Goal: Task Accomplishment & Management: Use online tool/utility

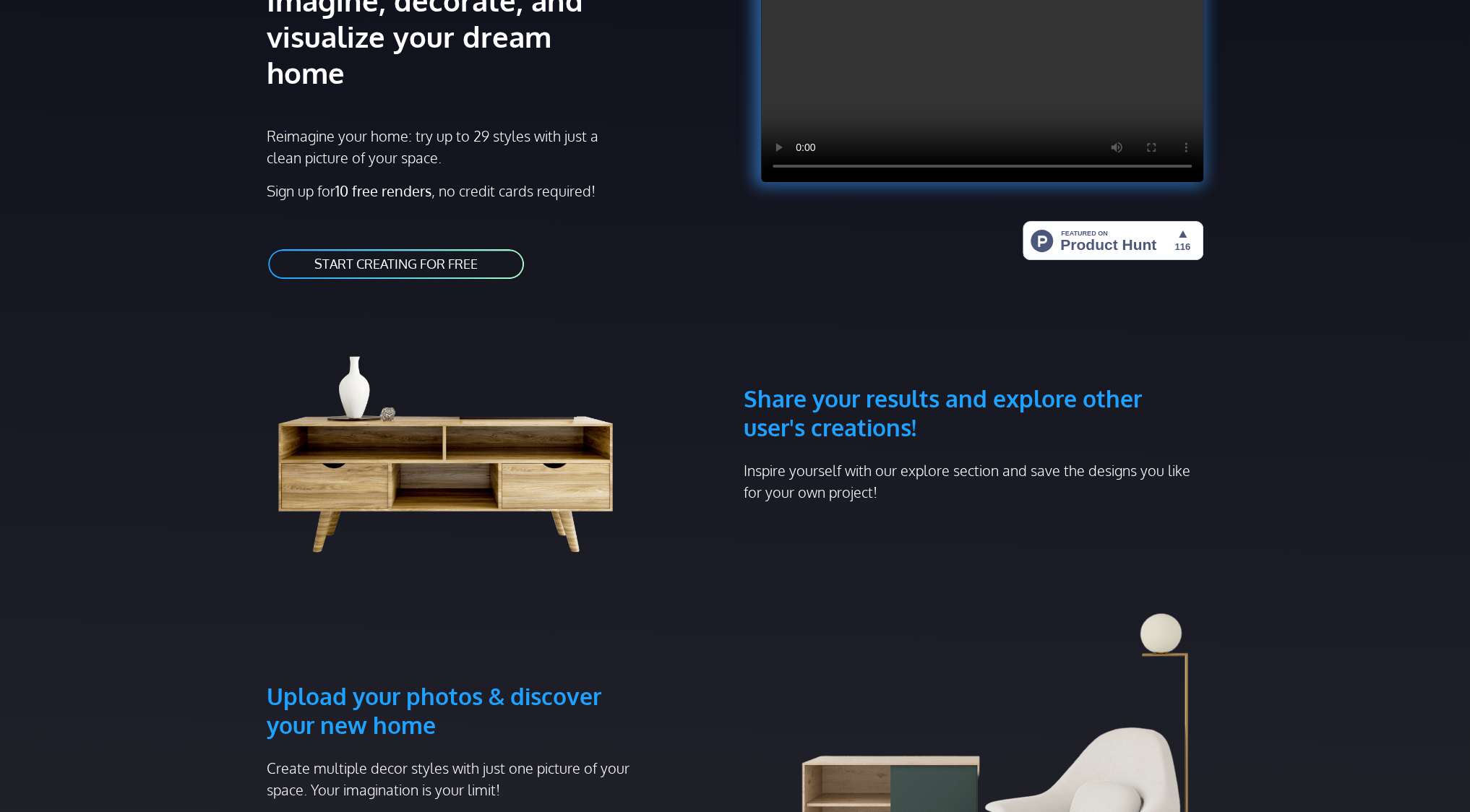
scroll to position [216, 0]
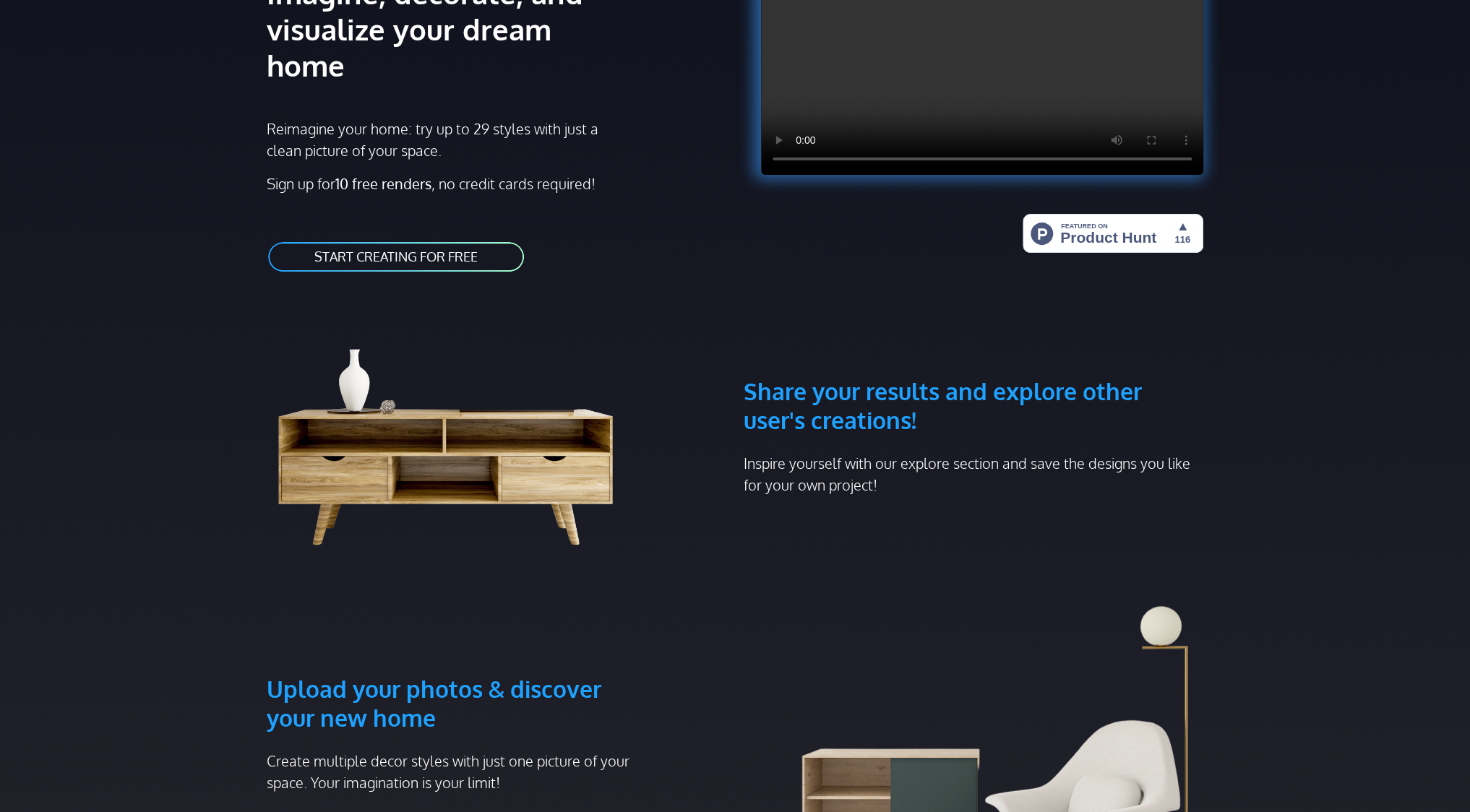
click at [439, 240] on link "START CREATING FOR FREE" at bounding box center [396, 256] width 259 height 33
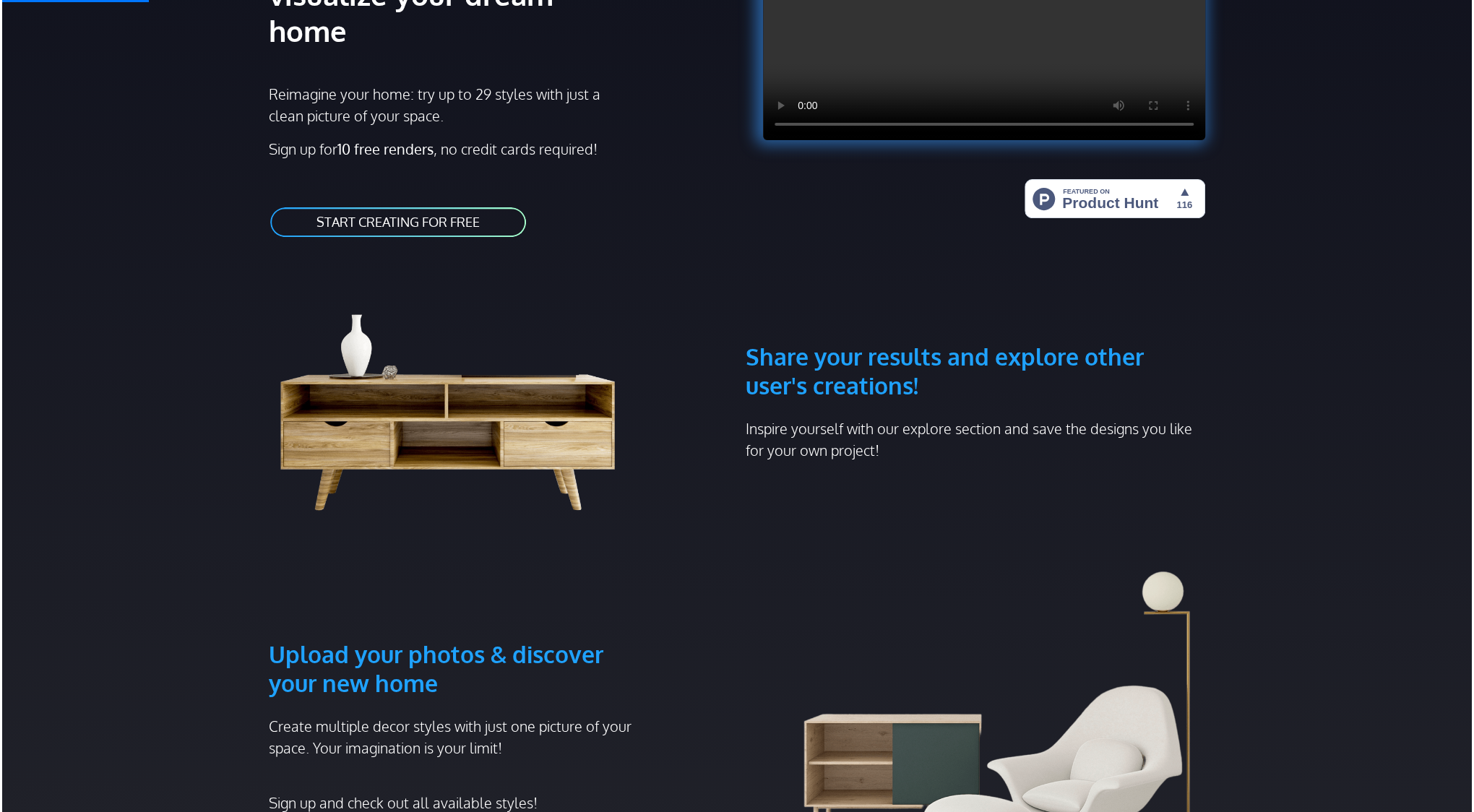
scroll to position [0, 0]
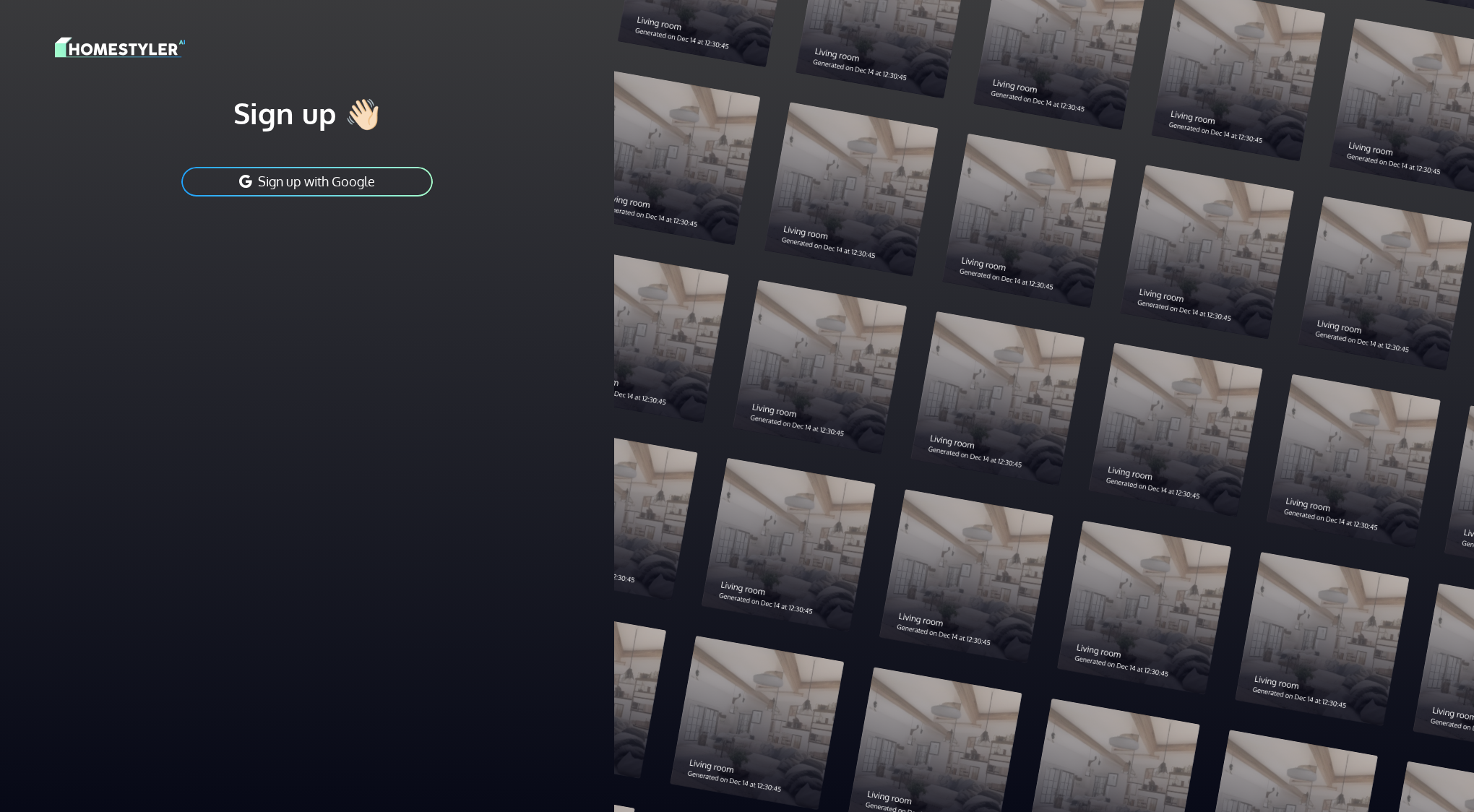
click at [376, 180] on button "Sign up with Google" at bounding box center [306, 181] width 254 height 33
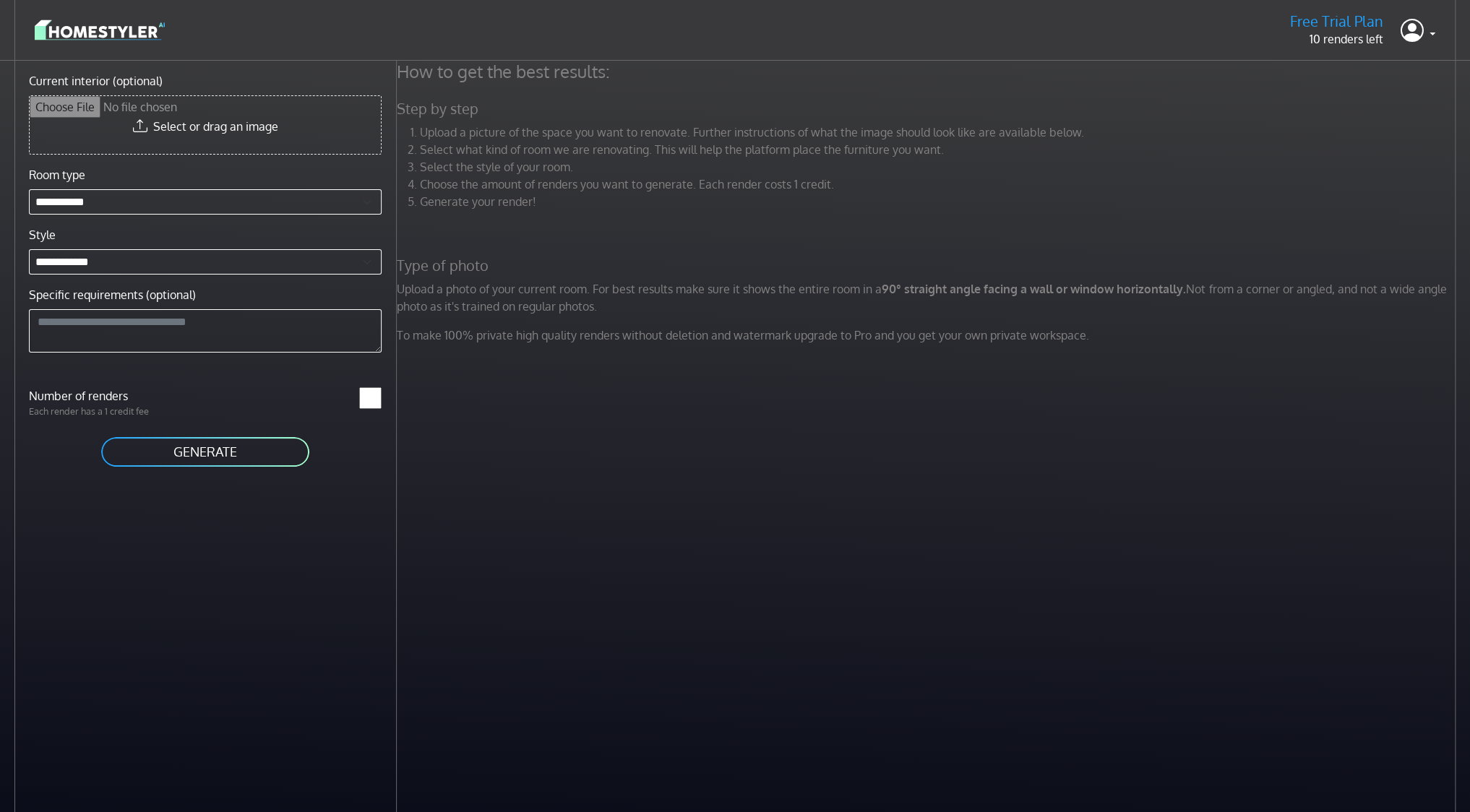
click at [179, 126] on input "Current interior (optional)" at bounding box center [205, 125] width 351 height 58
